Goal: Task Accomplishment & Management: Manage account settings

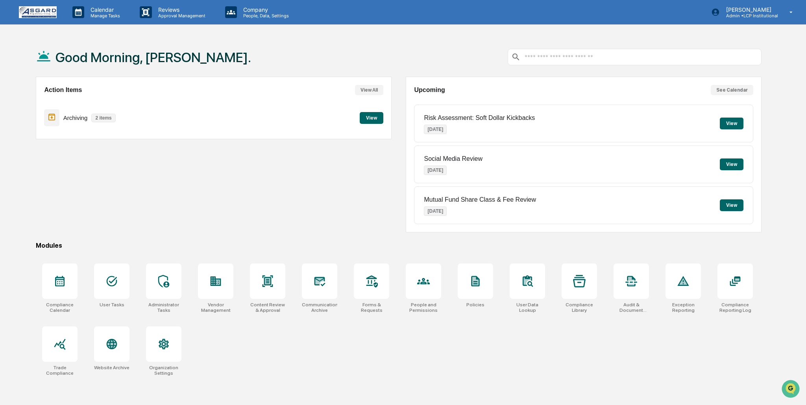
click at [371, 118] on button "View" at bounding box center [372, 118] width 24 height 12
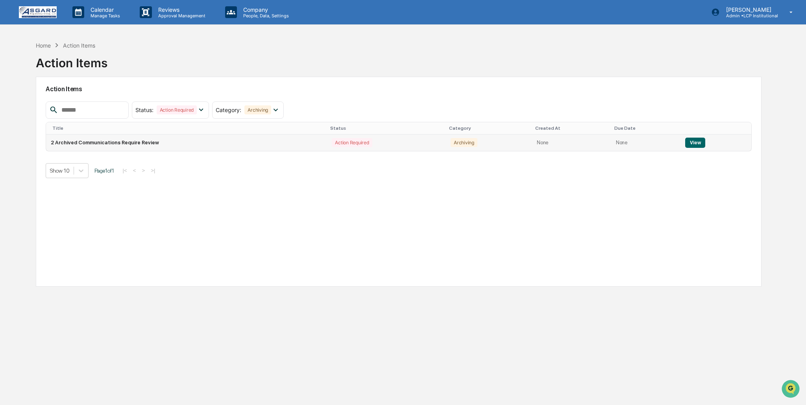
click at [691, 145] on button "View" at bounding box center [695, 143] width 20 height 10
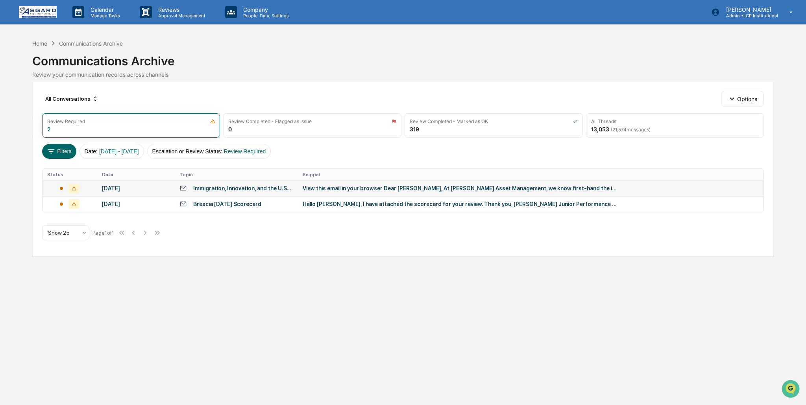
click at [352, 188] on div "View this email in your browser Dear [PERSON_NAME], At [PERSON_NAME] Asset Mana…" at bounding box center [459, 188] width 315 height 6
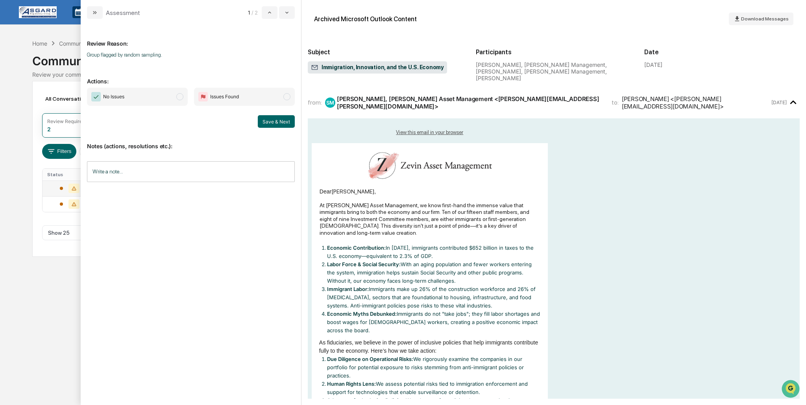
click at [180, 98] on span "modal" at bounding box center [179, 96] width 7 height 7
click at [271, 122] on button "Save & Next" at bounding box center [276, 121] width 37 height 13
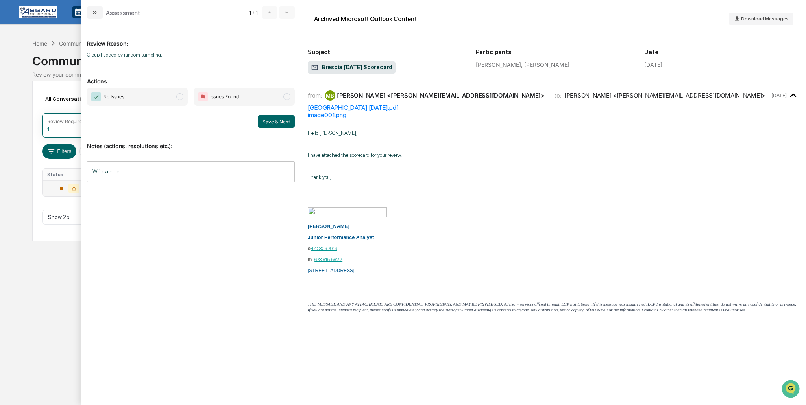
drag, startPoint x: 179, startPoint y: 96, endPoint x: 191, endPoint y: 98, distance: 11.5
click at [179, 96] on span "modal" at bounding box center [179, 96] width 7 height 7
click at [269, 121] on button "Save & Next" at bounding box center [276, 121] width 37 height 13
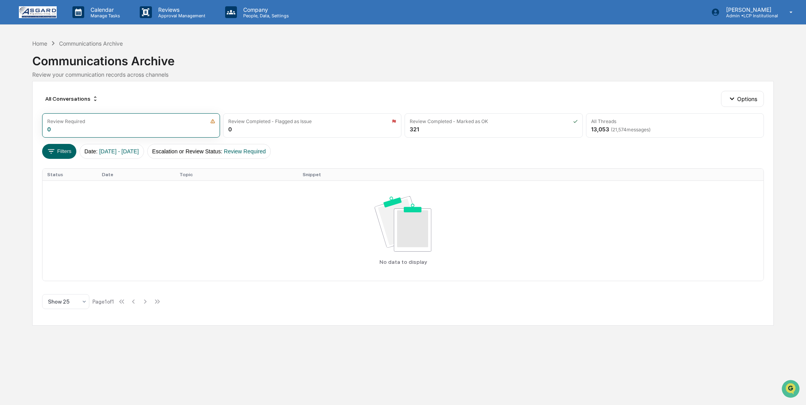
click at [375, 69] on div "Communications Archive Review your communication records across channels" at bounding box center [402, 63] width 741 height 30
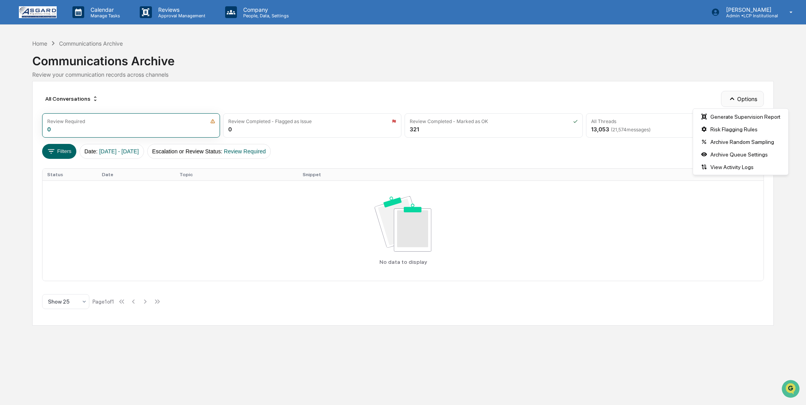
click at [742, 101] on button "Options" at bounding box center [742, 99] width 43 height 16
click at [733, 144] on div "Archive Random Sampling" at bounding box center [740, 142] width 92 height 13
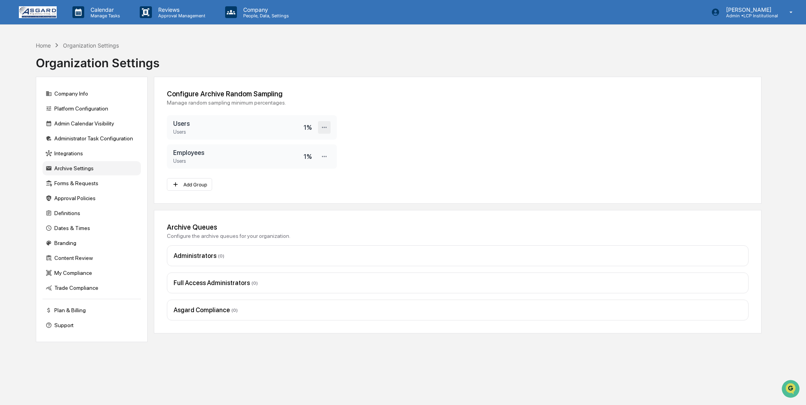
click at [326, 127] on icon at bounding box center [324, 127] width 5 height 1
click at [294, 140] on div "Edit" at bounding box center [298, 141] width 63 height 14
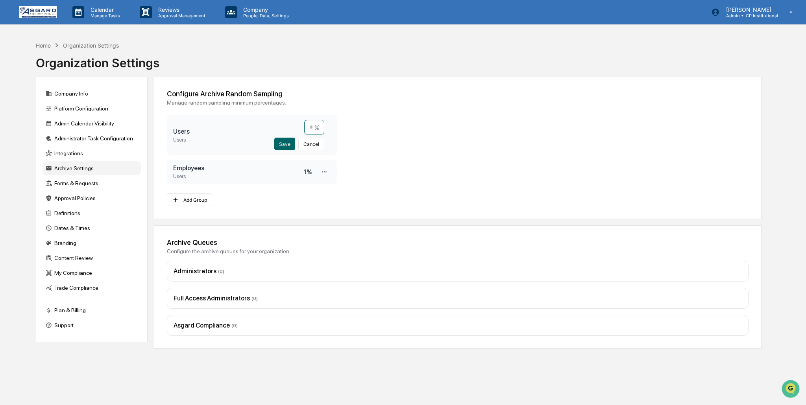
drag, startPoint x: 313, startPoint y: 127, endPoint x: 308, endPoint y: 127, distance: 5.1
click at [308, 127] on input "*" at bounding box center [314, 127] width 20 height 15
type input "*"
drag, startPoint x: 367, startPoint y: 146, endPoint x: 352, endPoint y: 154, distance: 17.1
click at [366, 146] on div "Configure Archive Random Sampling Manage random sampling minimum percentages. U…" at bounding box center [457, 148] width 607 height 142
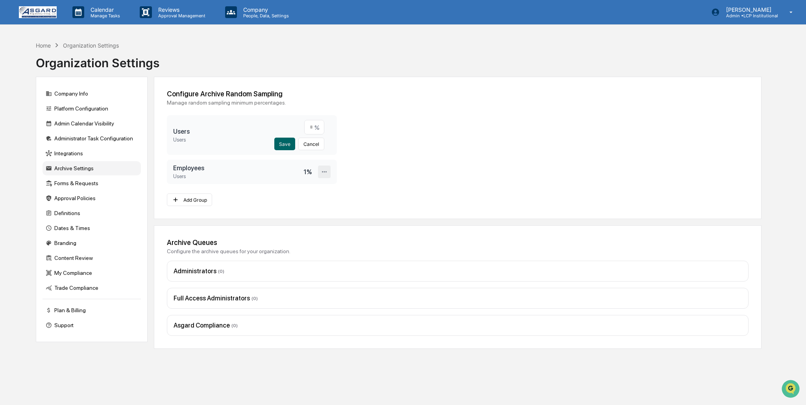
click at [326, 170] on icon at bounding box center [324, 171] width 7 height 7
click at [295, 187] on div "Edit" at bounding box center [298, 185] width 63 height 14
click at [308, 158] on input "*" at bounding box center [314, 156] width 20 height 15
type input "*"
click at [286, 172] on button "Save" at bounding box center [284, 173] width 21 height 13
